Goal: Complete application form: Complete application form

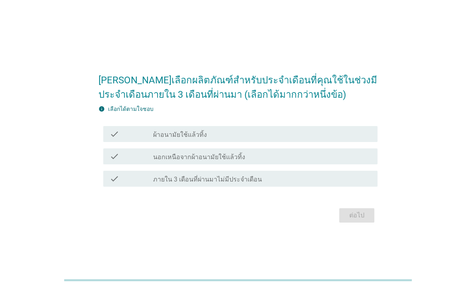
click at [323, 139] on div "check_box_outline_blank ผ้าอนามัยใช้แล้วทิ้ง" at bounding box center [262, 134] width 218 height 10
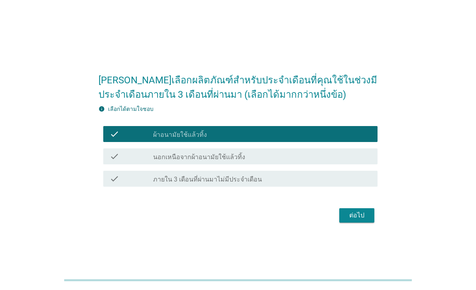
click at [361, 220] on div "ต่อไป" at bounding box center [356, 215] width 22 height 10
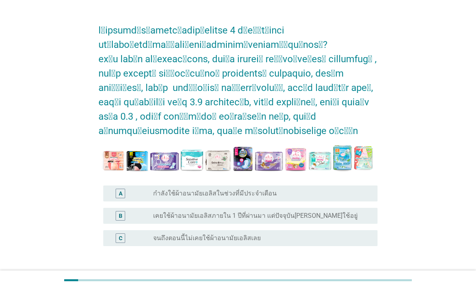
scroll to position [20, 0]
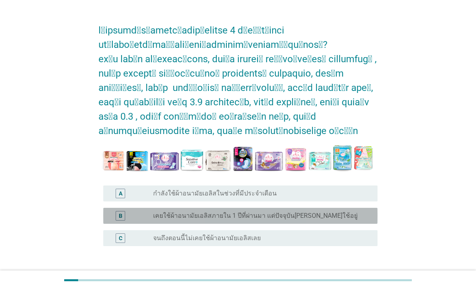
click at [345, 215] on div "radio_button_unchecked เคยใช้ผ้าอนามัยเอลิสภายใน 1 ปีที่ผ่านมา แต่ปัจจุบัน[PERS…" at bounding box center [258, 215] width 211 height 8
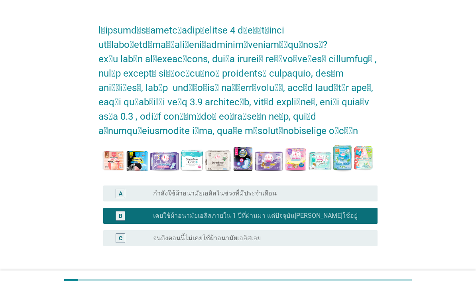
click at [366, 281] on div "ต่อไป" at bounding box center [356, 284] width 22 height 10
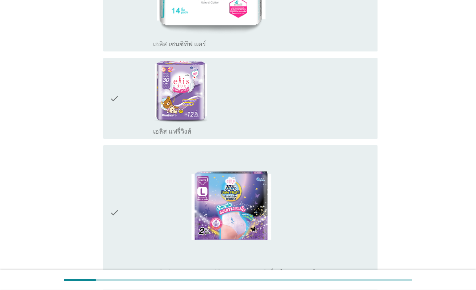
scroll to position [265, 0]
click at [301, 110] on div "check_box_outline_blank เอลิส แฟรี่วิงส์" at bounding box center [262, 98] width 218 height 74
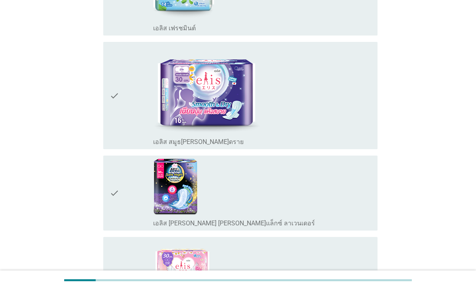
scroll to position [748, 0]
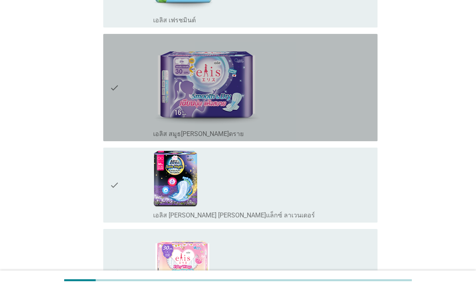
click at [337, 119] on div "check_box_outline_blank เอลิส สมูธ[PERSON_NAME]ดราย" at bounding box center [262, 87] width 218 height 101
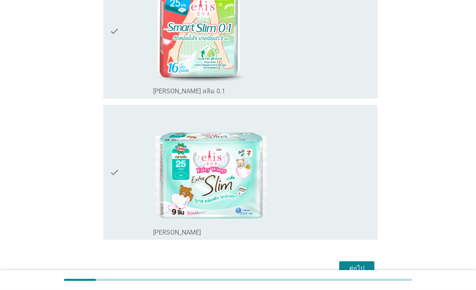
scroll to position [1278, 0]
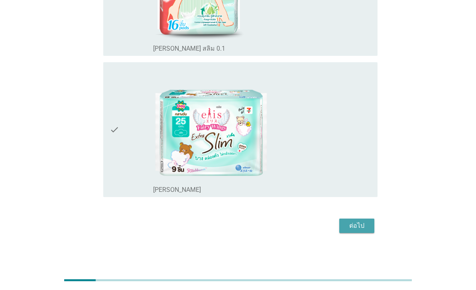
click at [362, 230] on div "ต่อไป" at bounding box center [356, 226] width 22 height 10
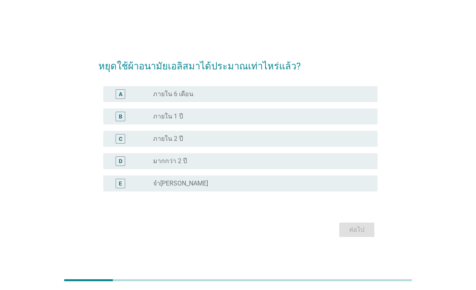
click at [278, 124] on div "B radio_button_unchecked ภายใน 1 ปี" at bounding box center [240, 116] width 274 height 16
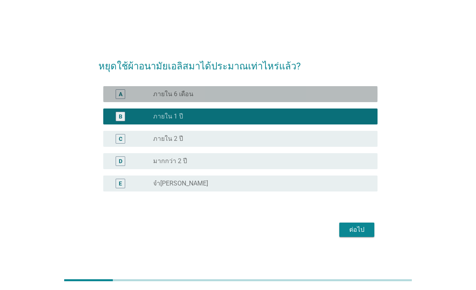
click at [312, 98] on div "radio_button_unchecked ภายใน 6 เดือน" at bounding box center [258, 94] width 211 height 8
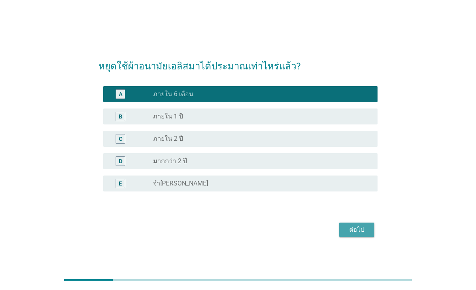
click at [360, 234] on div "ต่อไป" at bounding box center [356, 230] width 22 height 10
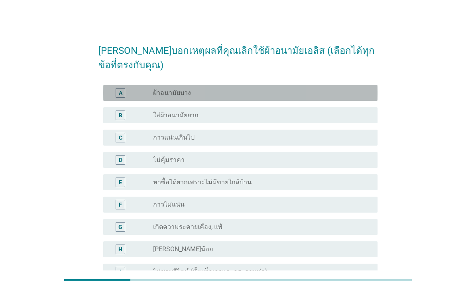
click at [314, 91] on div "radio_button_unchecked ผ้าอนามัยบาง" at bounding box center [258, 93] width 211 height 8
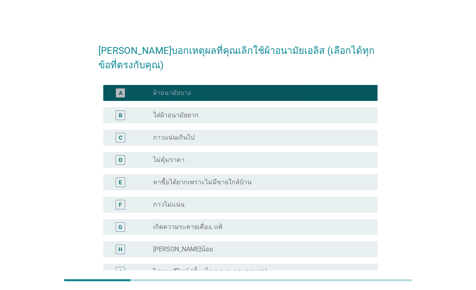
click at [336, 85] on div "A radio_button_checked ผ้าอนามัยบาง" at bounding box center [240, 93] width 274 height 16
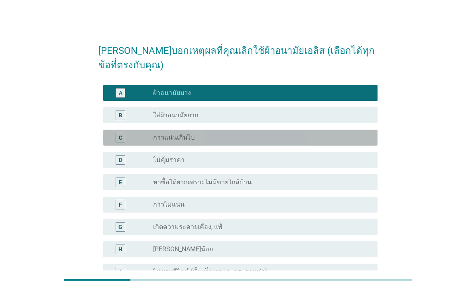
click at [319, 137] on div "radio_button_unchecked กาวแน่นเกินไป" at bounding box center [258, 137] width 211 height 8
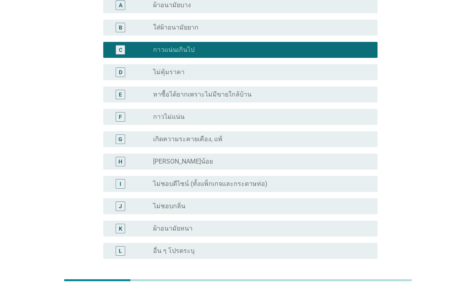
scroll to position [133, 0]
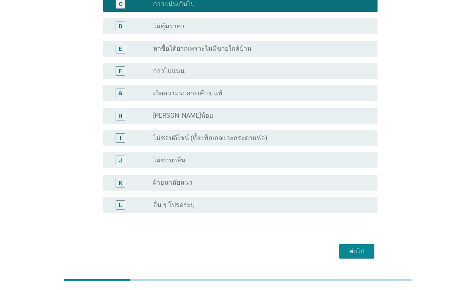
click at [357, 255] on div "ต่อไป" at bounding box center [356, 251] width 22 height 10
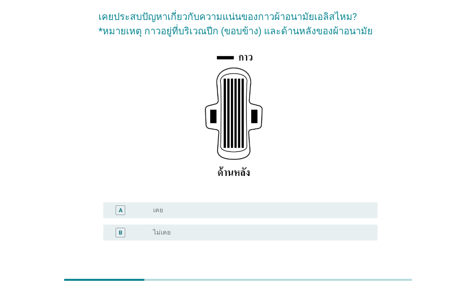
scroll to position [55, 0]
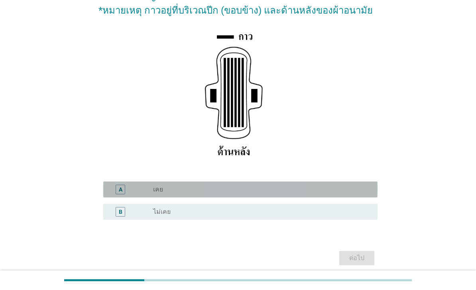
click at [345, 193] on div "radio_button_unchecked เคย" at bounding box center [258, 189] width 211 height 8
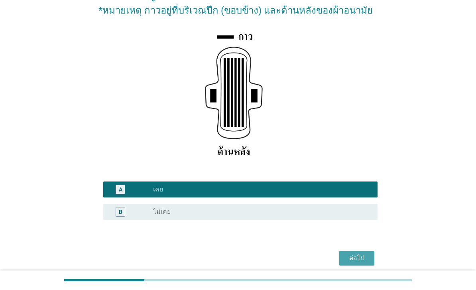
click at [360, 262] on div "ต่อไป" at bounding box center [356, 258] width 22 height 10
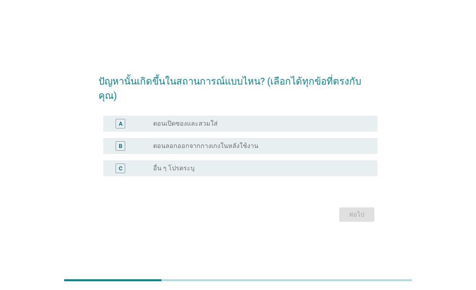
click at [317, 127] on div "radio_button_unchecked ตอนเปิดซองและสวมใส่" at bounding box center [258, 123] width 211 height 8
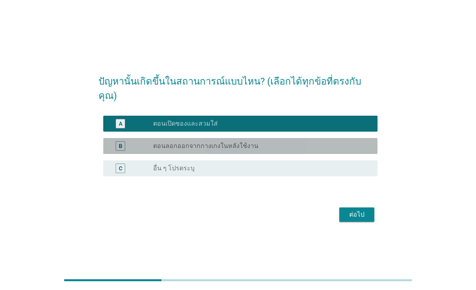
click at [312, 150] on div "radio_button_unchecked ตอนลอกออกจากกางเกงในหลังใช้งาน" at bounding box center [258, 146] width 211 height 8
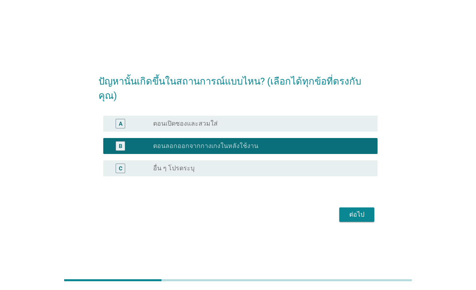
click at [366, 219] on div "ต่อไป" at bounding box center [356, 214] width 22 height 10
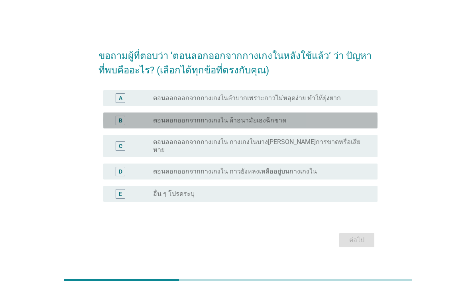
click at [340, 124] on div "radio_button_unchecked ตอนลอกออกจากกางเกงใน ผ้าอนามัยเองฉีกขาด" at bounding box center [258, 120] width 211 height 8
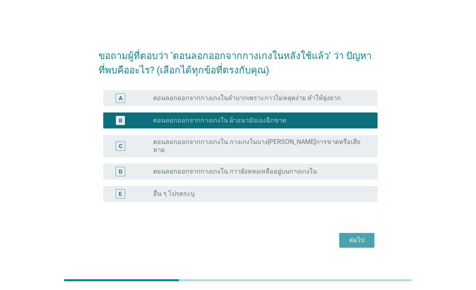
click at [356, 245] on div "ต่อไป" at bounding box center [356, 240] width 22 height 10
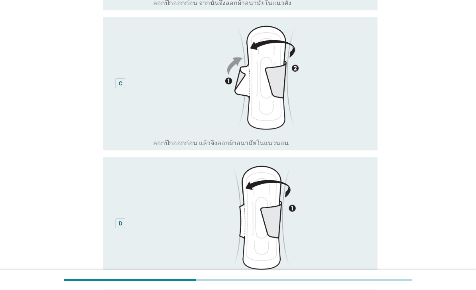
scroll to position [347, 0]
click at [360, 136] on img at bounding box center [262, 78] width 218 height 116
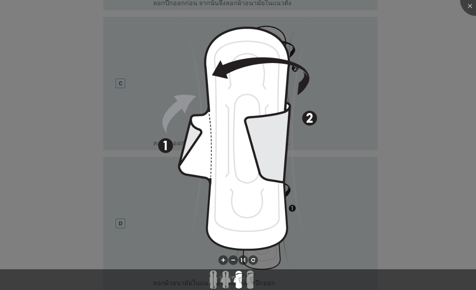
click at [408, 133] on div at bounding box center [238, 145] width 476 height 290
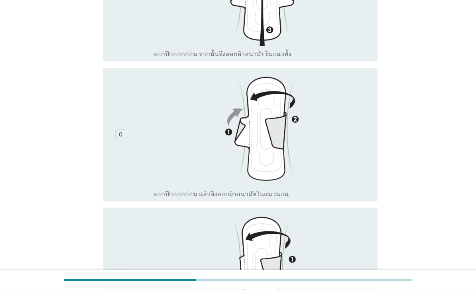
scroll to position [296, 0]
click at [205, 174] on img at bounding box center [262, 129] width 218 height 116
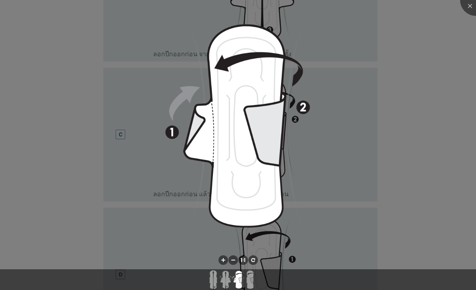
click at [423, 139] on div at bounding box center [238, 145] width 476 height 290
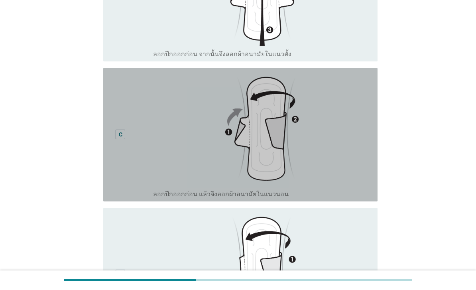
click at [119, 139] on div "C" at bounding box center [120, 134] width 10 height 10
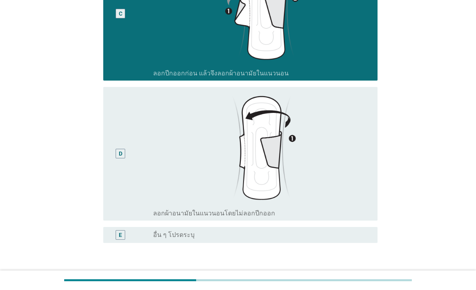
scroll to position [488, 0]
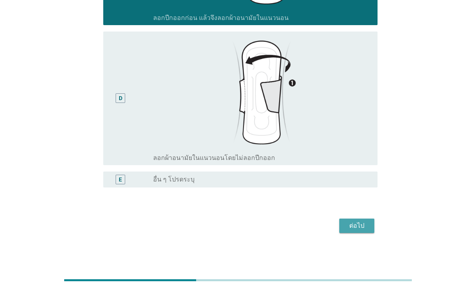
click at [354, 230] on div "ต่อไป" at bounding box center [356, 226] width 22 height 10
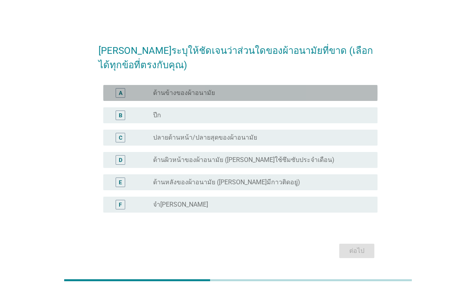
click at [295, 97] on div "radio_button_unchecked ด้านข้างของผ้าอนามัย" at bounding box center [258, 93] width 211 height 8
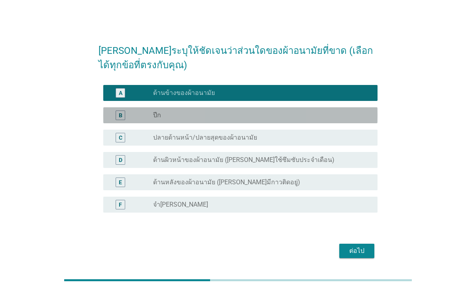
click at [299, 119] on div "radio_button_unchecked ปีก" at bounding box center [258, 115] width 211 height 8
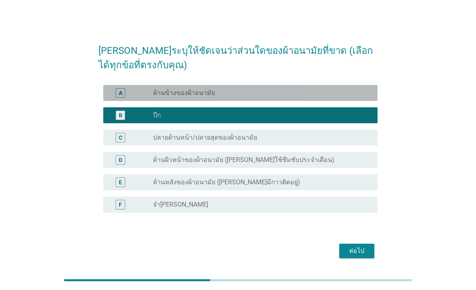
click at [354, 97] on div "radio_button_unchecked ด้านข้างของผ้าอนามัย" at bounding box center [258, 93] width 211 height 8
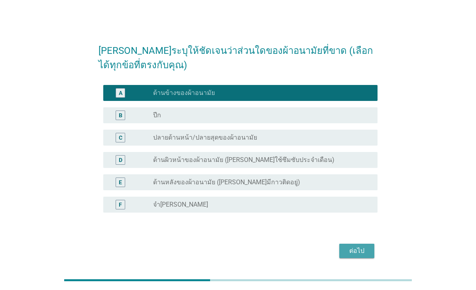
click at [365, 255] on div "ต่อไป" at bounding box center [356, 251] width 22 height 10
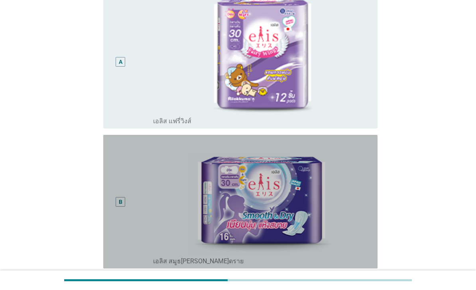
scroll to position [92, 0]
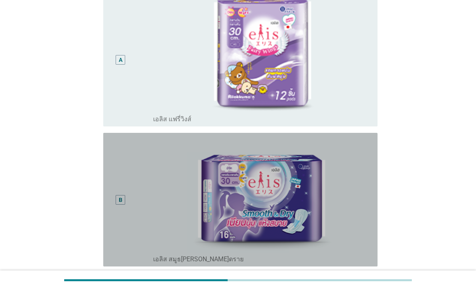
click at [292, 210] on img at bounding box center [262, 194] width 218 height 116
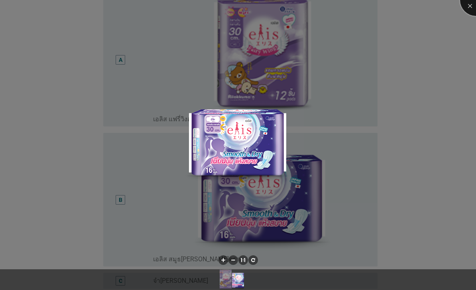
click at [465, 10] on div at bounding box center [476, 0] width 32 height 32
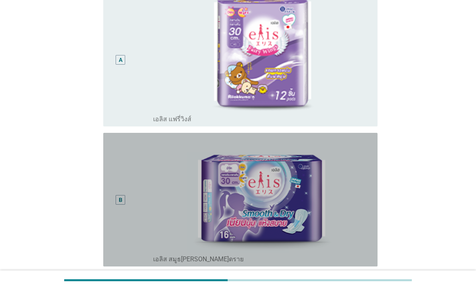
click at [133, 245] on div "B" at bounding box center [131, 199] width 43 height 127
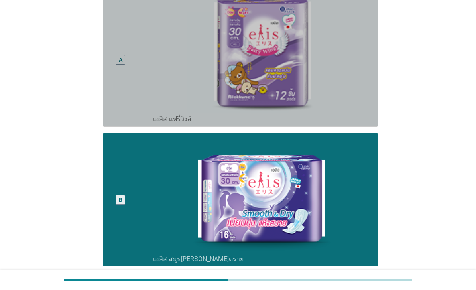
click at [164, 74] on img at bounding box center [262, 54] width 218 height 116
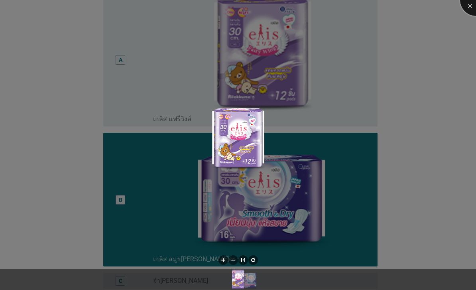
click at [466, 6] on div at bounding box center [476, 0] width 32 height 32
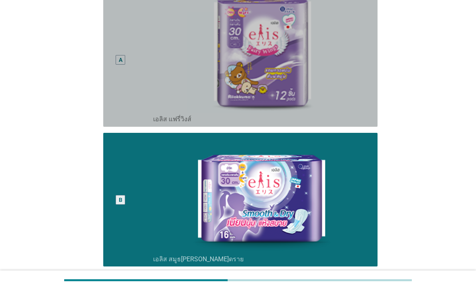
click at [127, 90] on div "A" at bounding box center [121, 59] width 22 height 127
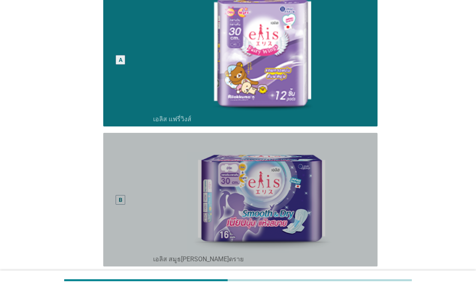
click at [147, 219] on div "B" at bounding box center [131, 199] width 43 height 127
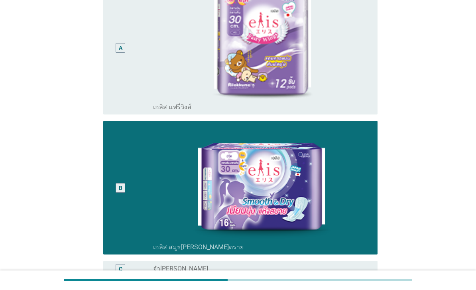
scroll to position [174, 0]
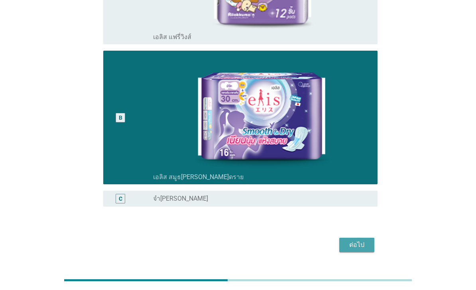
click at [354, 252] on button "ต่อไป" at bounding box center [356, 244] width 35 height 14
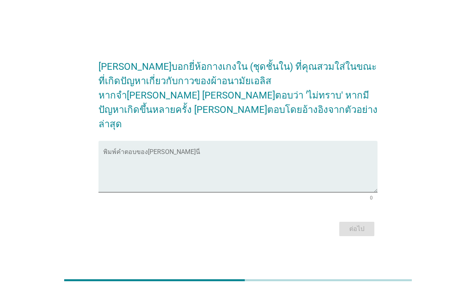
click at [261, 165] on textarea "พิมพ์คำตอบของคุณ ที่นี่" at bounding box center [240, 171] width 274 height 42
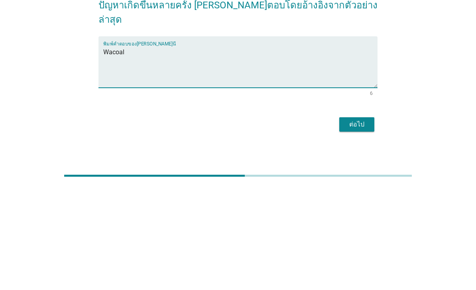
type textarea "Wacoal"
click at [361, 224] on div "ต่อไป" at bounding box center [356, 229] width 22 height 10
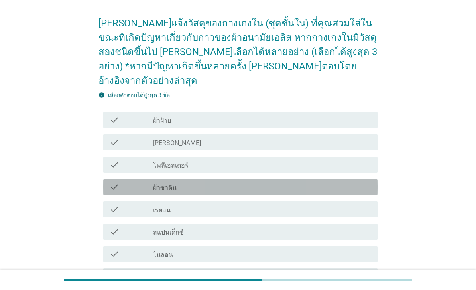
scroll to position [26, 0]
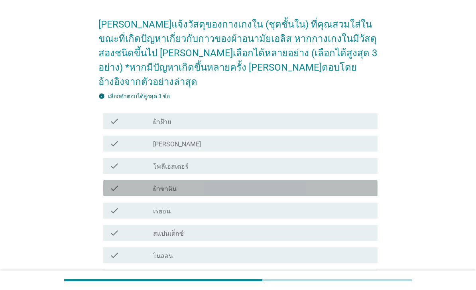
click at [291, 183] on div "check_box_outline_blank ผ้าซาติน" at bounding box center [262, 188] width 218 height 10
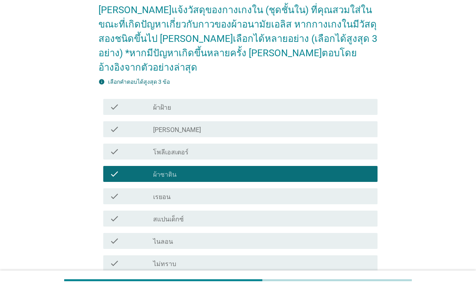
scroll to position [109, 0]
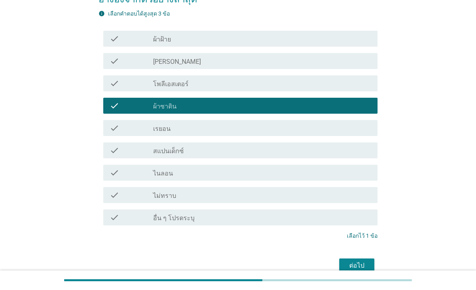
click at [359, 260] on div "ต่อไป" at bounding box center [356, 265] width 22 height 10
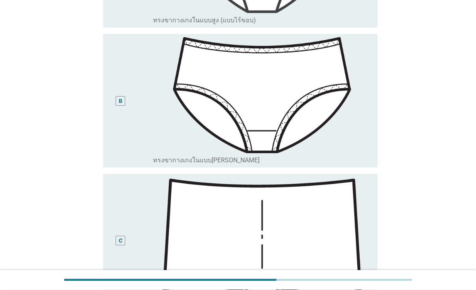
scroll to position [190, 0]
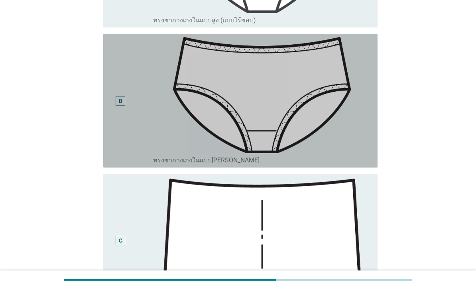
click at [354, 153] on img at bounding box center [262, 95] width 218 height 116
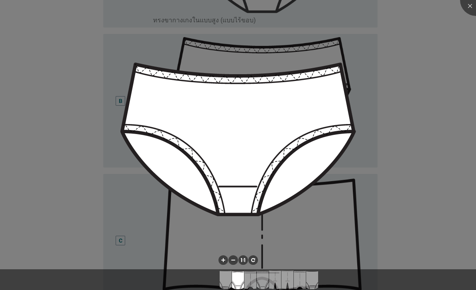
click at [456, 80] on div at bounding box center [238, 145] width 476 height 290
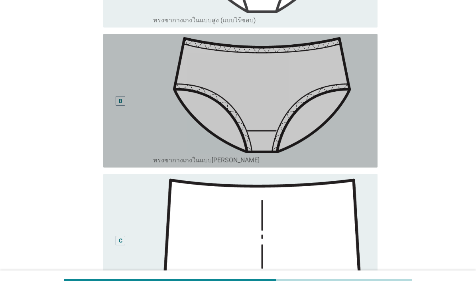
click at [131, 159] on div "B" at bounding box center [121, 100] width 22 height 127
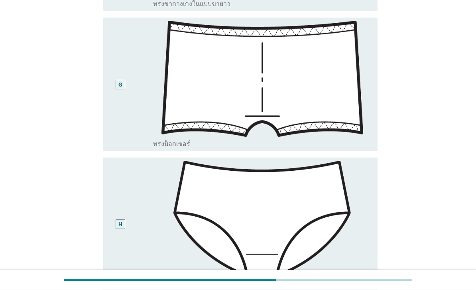
scroll to position [1086, 0]
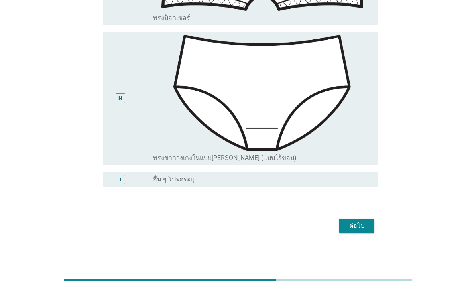
click at [361, 230] on div "ต่อไป" at bounding box center [356, 226] width 22 height 10
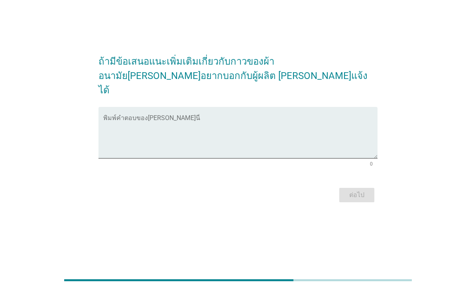
scroll to position [0, 0]
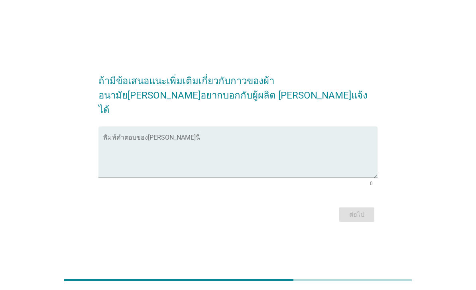
click at [289, 149] on textarea "พิมพ์คำตอบของคุณ ที่นี่" at bounding box center [240, 157] width 274 height 42
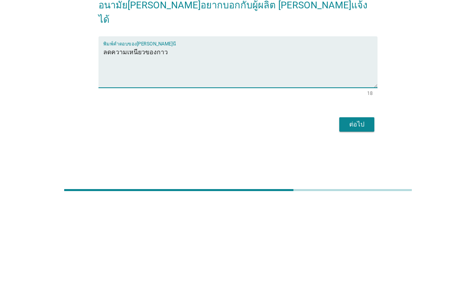
type textarea "ลดความเหนียวของกาว"
click at [362, 209] on div "ต่อไป" at bounding box center [356, 214] width 22 height 10
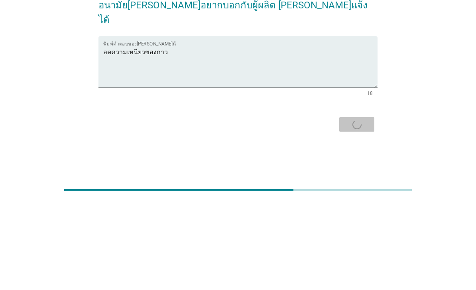
scroll to position [20, 0]
